Goal: Check status: Check status

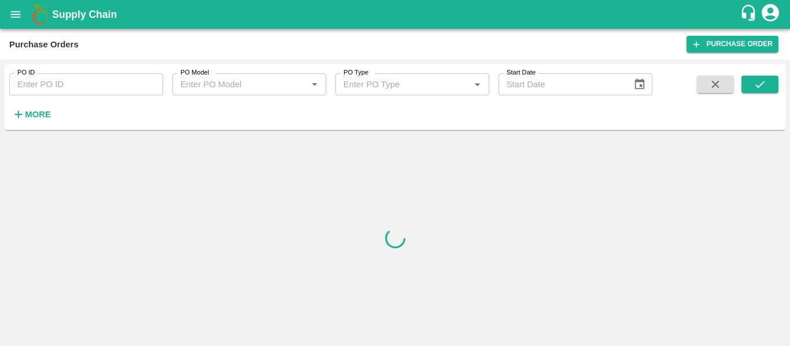
click at [55, 117] on div "PO ID PO ID PO Model PO Model   * PO Type PO Type   * Start Date Start Date More" at bounding box center [326, 94] width 652 height 60
click at [29, 120] on h6 "More" at bounding box center [38, 114] width 26 height 15
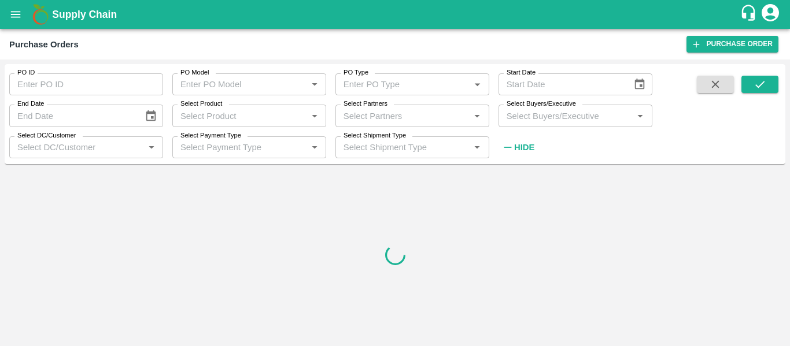
click at [384, 117] on input "Select Partners" at bounding box center [403, 115] width 128 height 15
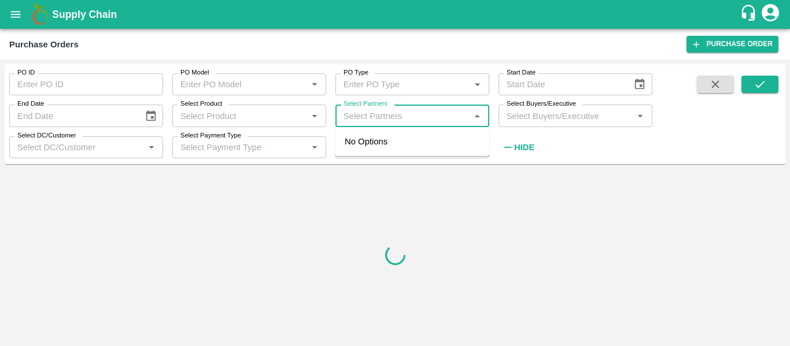
paste input "8007519374"
type input "8007519374"
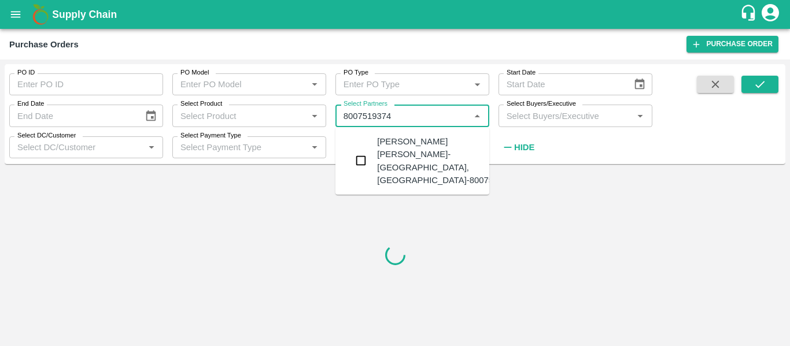
click at [412, 158] on div "[PERSON_NAME] [PERSON_NAME]-[GEOGRAPHIC_DATA], [GEOGRAPHIC_DATA]-8007519374" at bounding box center [447, 160] width 140 height 51
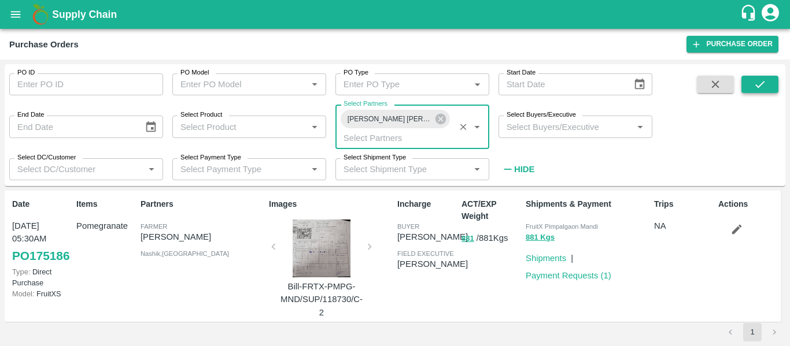
click at [765, 81] on icon "submit" at bounding box center [759, 84] width 13 height 13
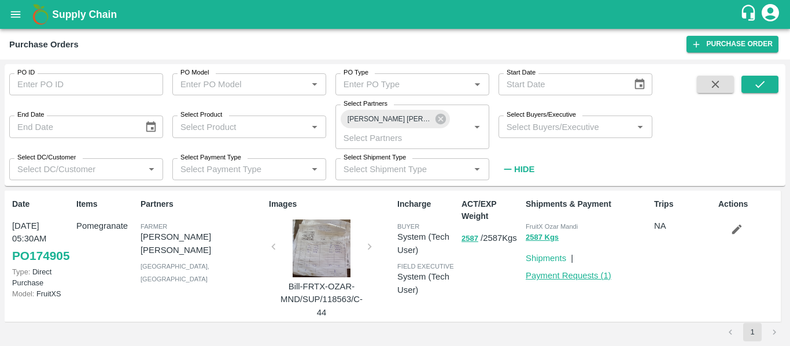
click at [554, 275] on link "Payment Requests ( 1 )" at bounding box center [569, 275] width 86 height 9
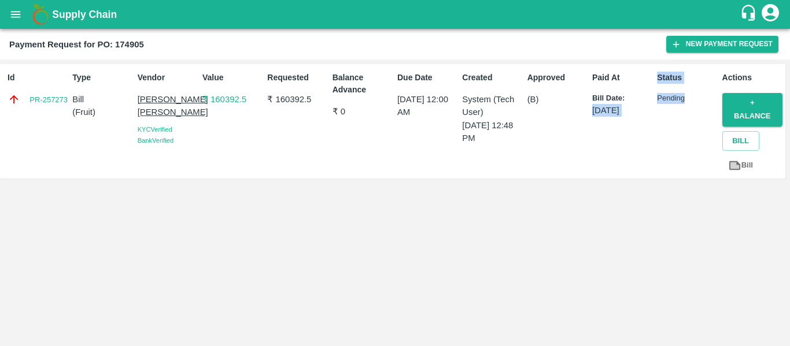
drag, startPoint x: 650, startPoint y: 98, endPoint x: 686, endPoint y: 96, distance: 35.3
click at [686, 96] on div "Id PR-257273 Type Bill ( Fruit ) Vendor [PERSON_NAME] [PERSON_NAME] [PERSON_NAM…" at bounding box center [392, 121] width 785 height 114
click at [686, 96] on p "Pending" at bounding box center [687, 98] width 60 height 11
drag, startPoint x: 686, startPoint y: 96, endPoint x: 663, endPoint y: 96, distance: 23.1
click at [663, 96] on p "Pending" at bounding box center [687, 98] width 60 height 11
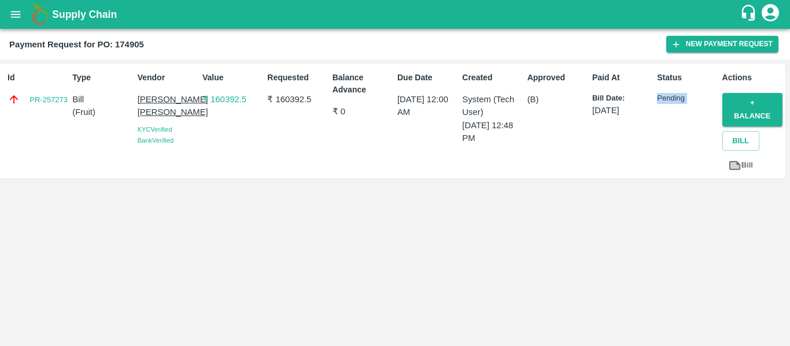
click at [663, 96] on p "Pending" at bounding box center [687, 98] width 60 height 11
